Goal: Navigation & Orientation: Understand site structure

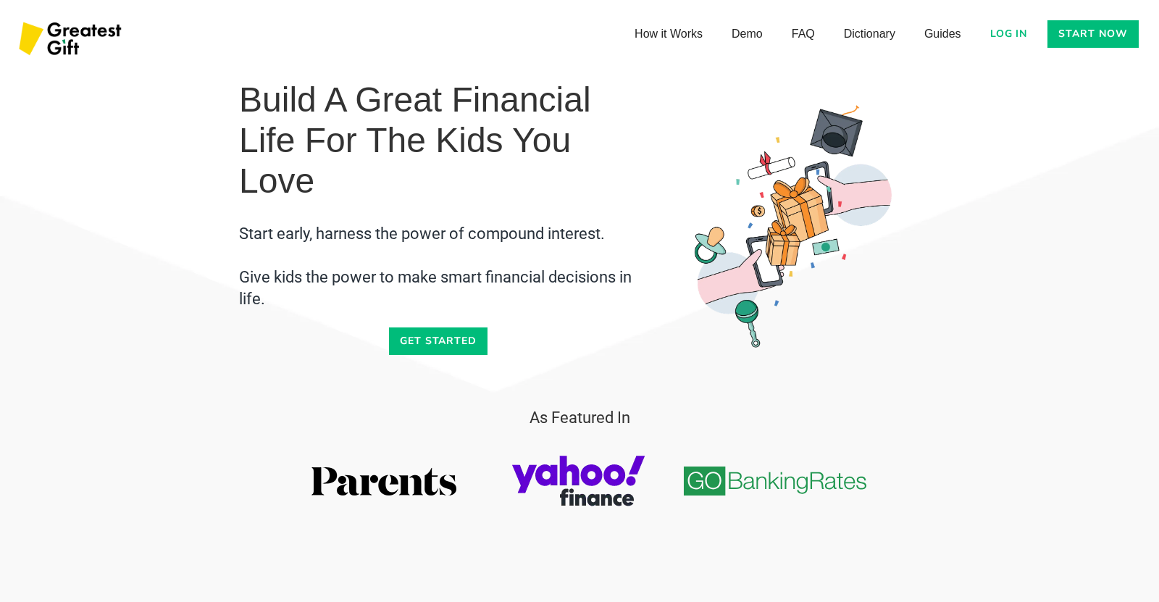
scroll to position [526, 0]
